Goal: Task Accomplishment & Management: Manage account settings

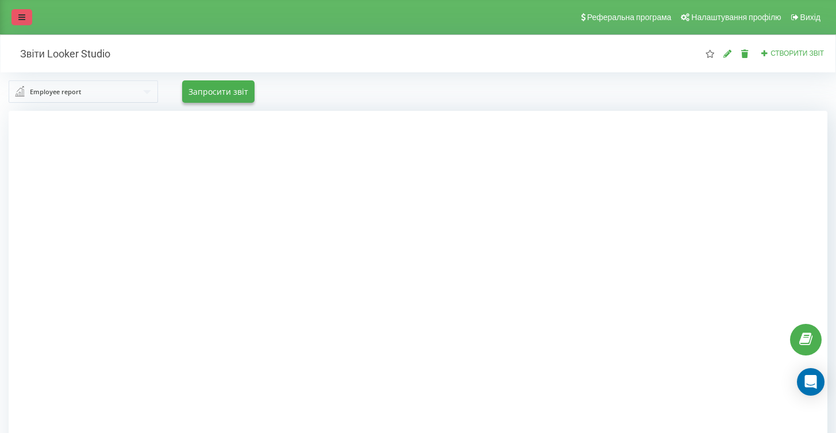
click at [13, 16] on link at bounding box center [21, 17] width 21 height 16
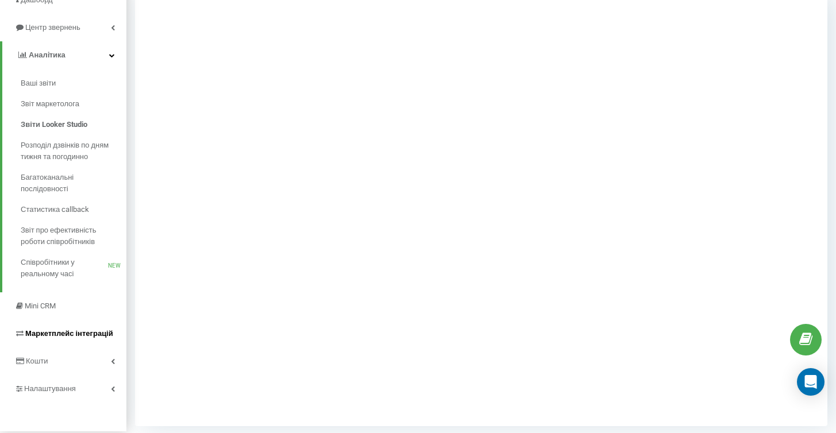
scroll to position [120, 0]
click at [41, 383] on span "Налаштування" at bounding box center [51, 387] width 55 height 9
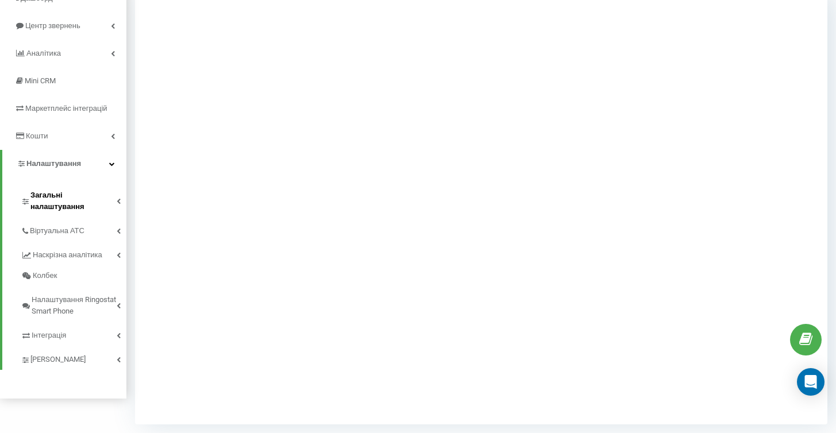
click at [53, 196] on span "Загальні налаштування" at bounding box center [73, 201] width 86 height 23
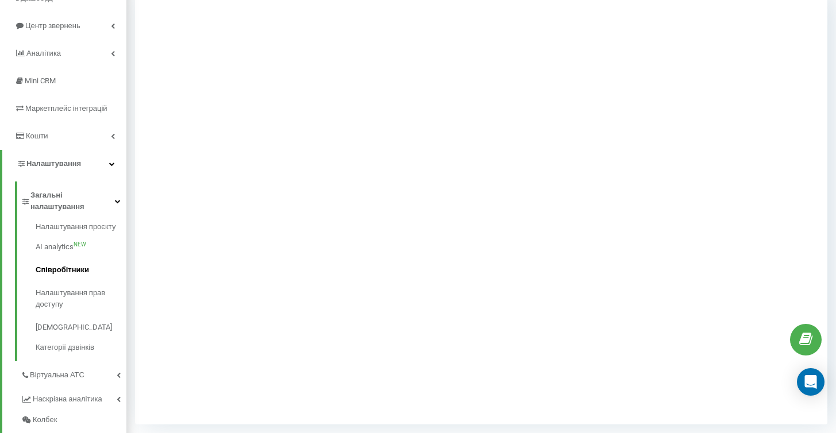
click at [53, 264] on span "Співробітники" at bounding box center [62, 269] width 53 height 11
click at [72, 259] on link "Співробітники" at bounding box center [81, 270] width 91 height 23
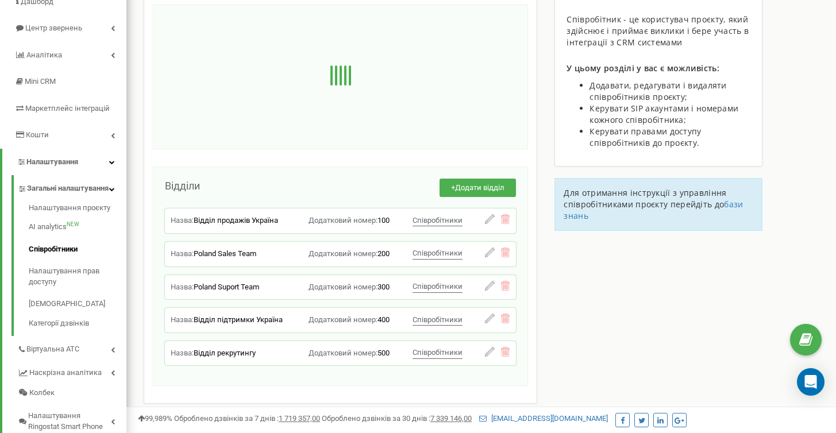
scroll to position [138, 0]
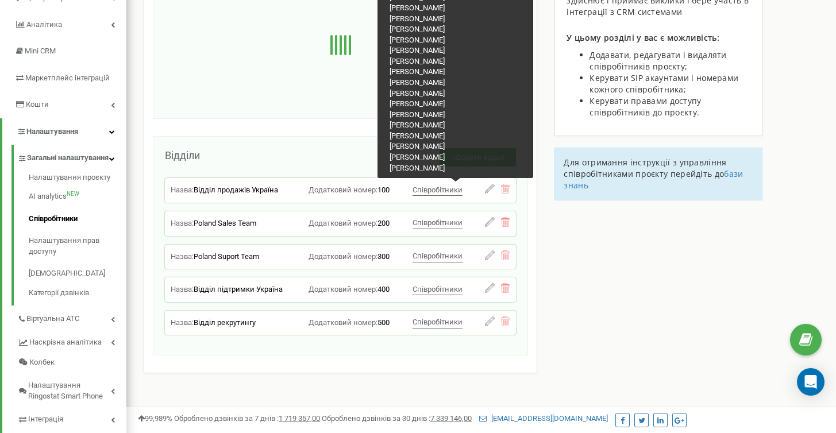
click at [427, 190] on span "Співробітники" at bounding box center [438, 190] width 50 height 9
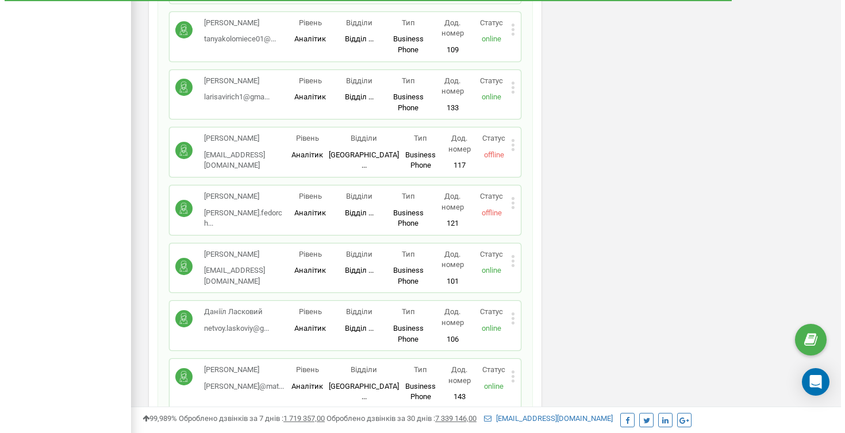
scroll to position [849, 0]
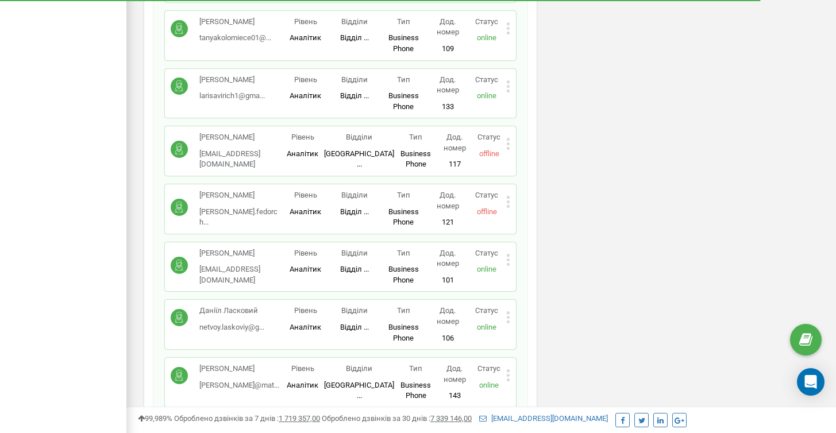
click at [510, 196] on icon at bounding box center [508, 202] width 4 height 12
click at [544, 234] on span "Видалити співробітника" at bounding box center [567, 237] width 91 height 7
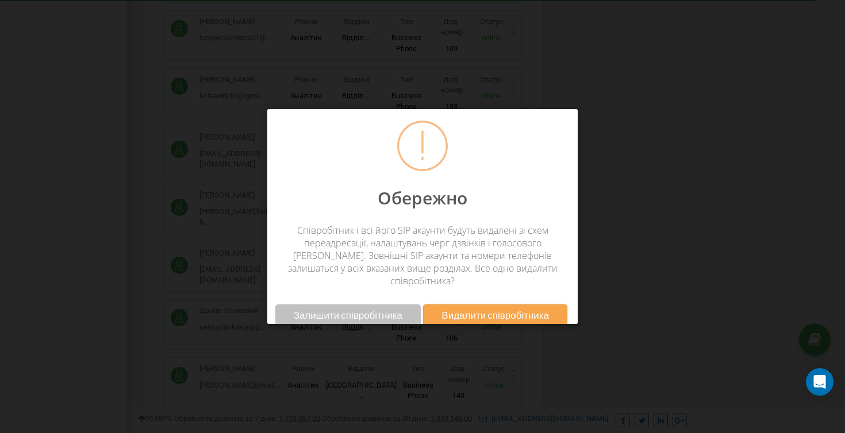
click at [494, 309] on span "Видалити співробітника" at bounding box center [494, 315] width 107 height 12
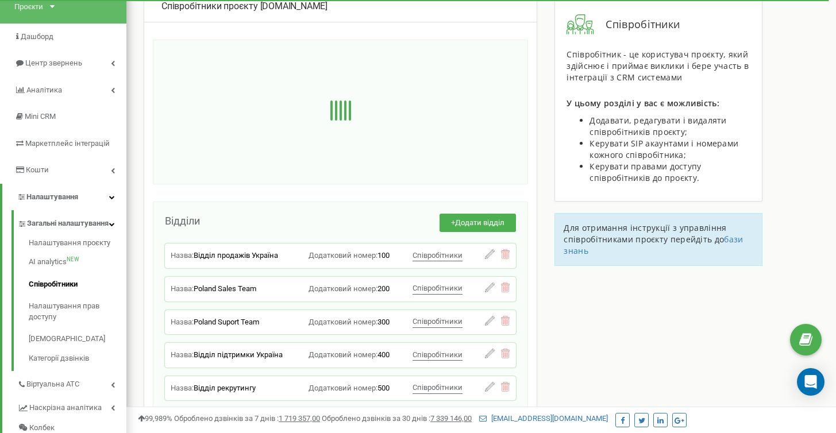
scroll to position [0, 0]
